Goal: Check status: Check status

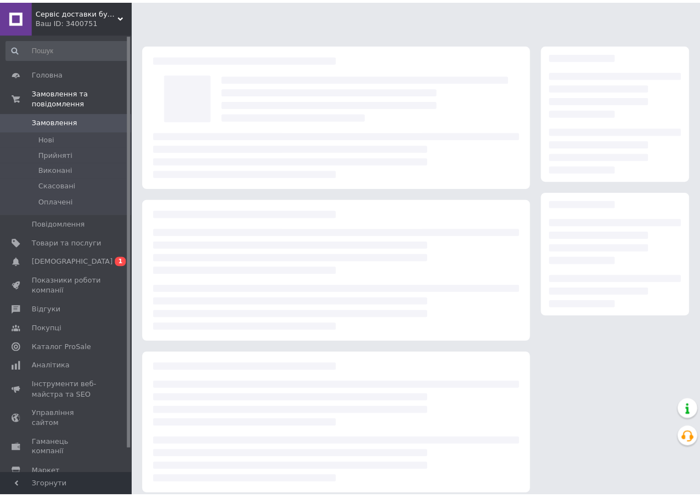
scroll to position [9, 0]
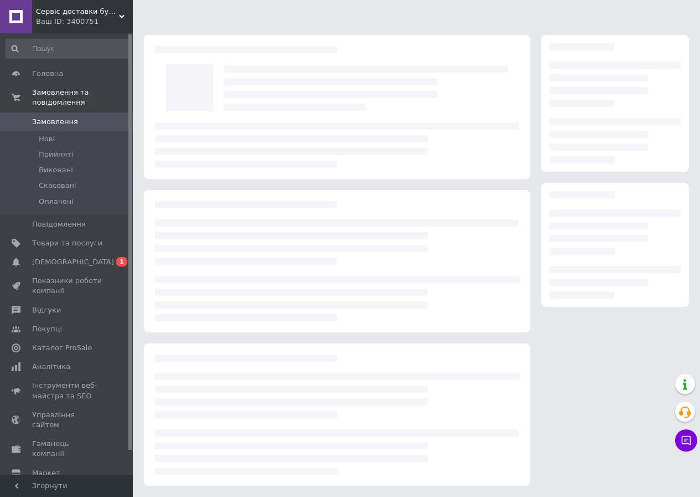
scroll to position [9, 0]
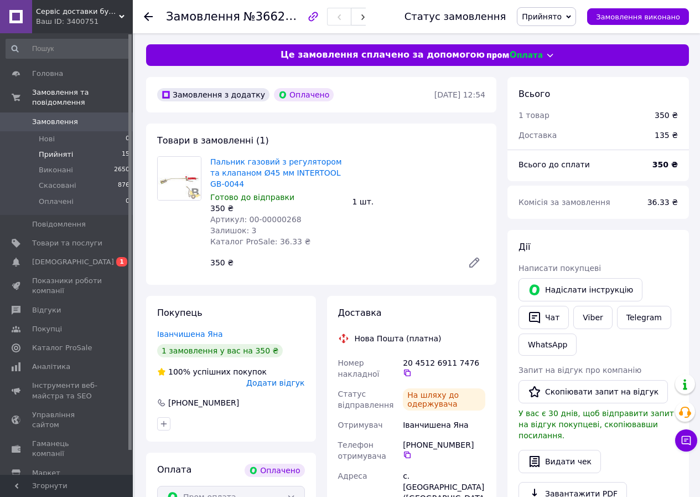
click at [49, 149] on span "Прийняті" at bounding box center [56, 154] width 34 height 10
